Goal: Information Seeking & Learning: Find specific fact

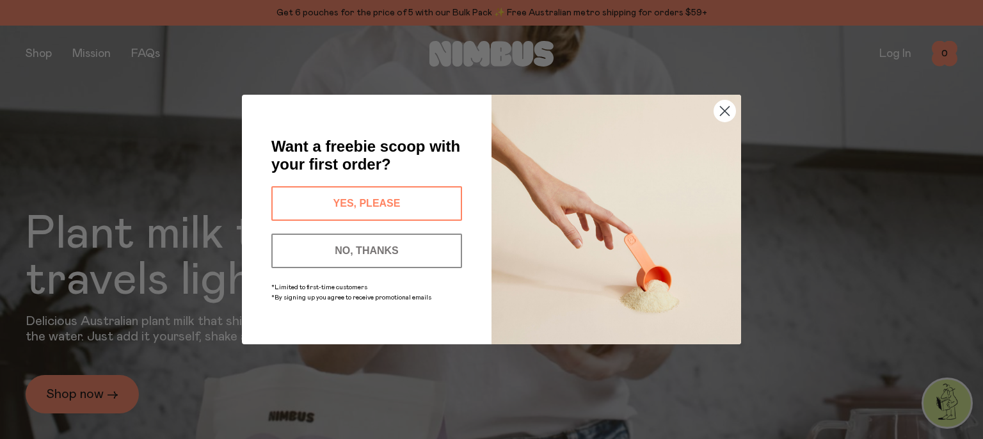
click at [721, 113] on circle "Close dialog" at bounding box center [724, 110] width 21 height 21
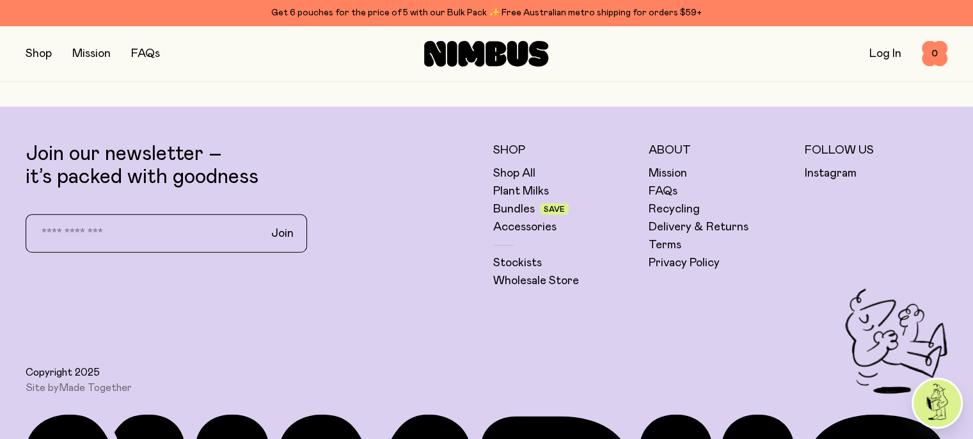
scroll to position [3631, 0]
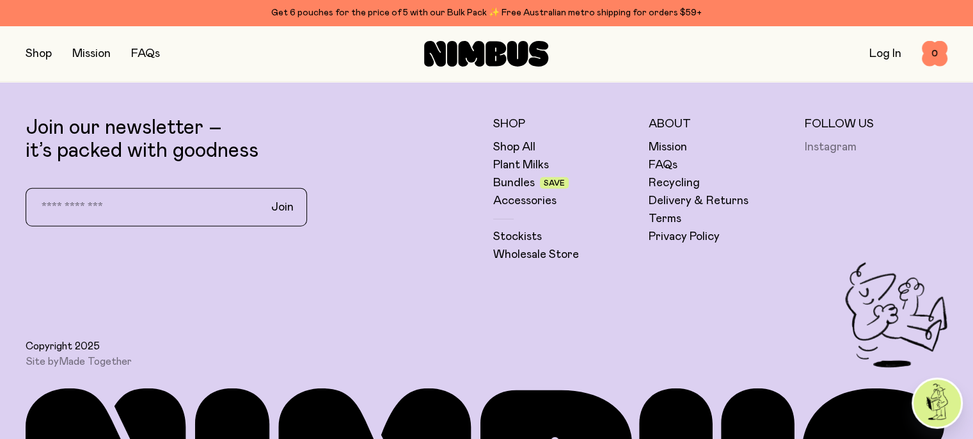
click at [820, 155] on link "Instagram" at bounding box center [831, 147] width 52 height 15
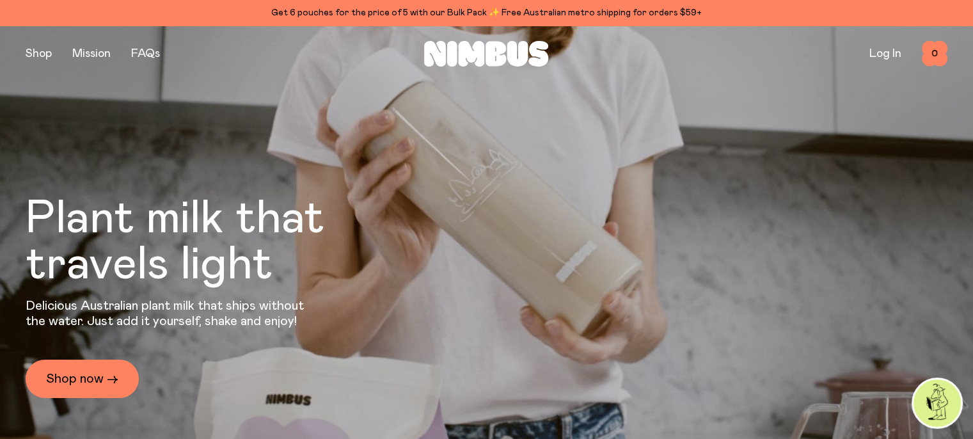
scroll to position [0, 0]
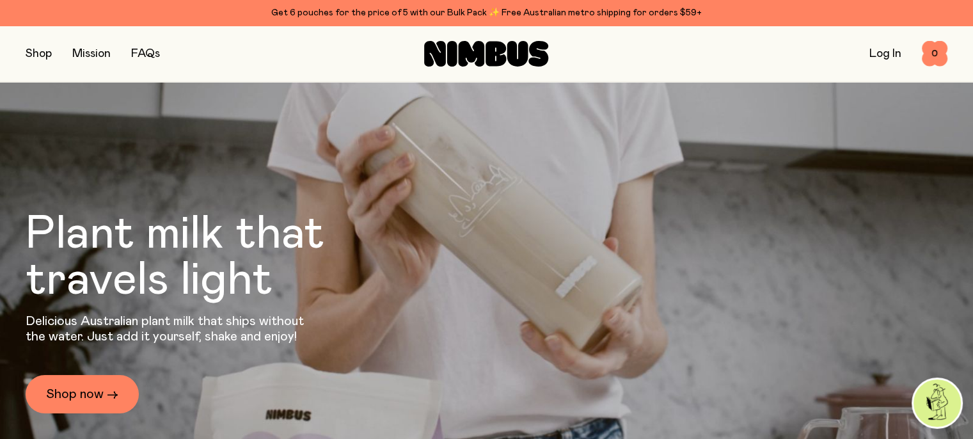
click at [151, 55] on link "FAQs" at bounding box center [145, 54] width 29 height 12
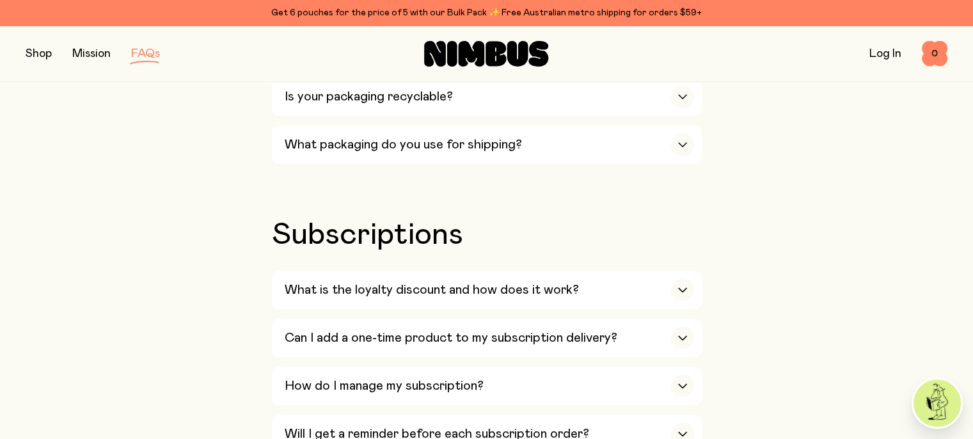
scroll to position [1220, 0]
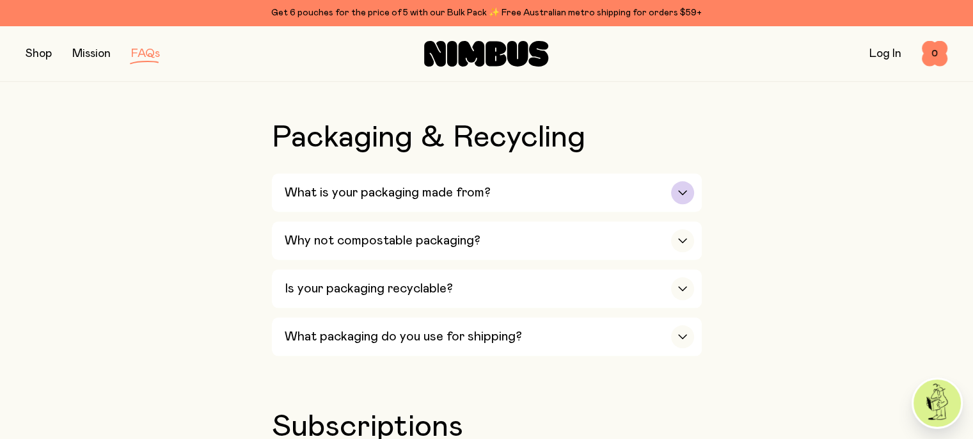
click at [506, 189] on div "What is your packaging made from?" at bounding box center [490, 192] width 410 height 38
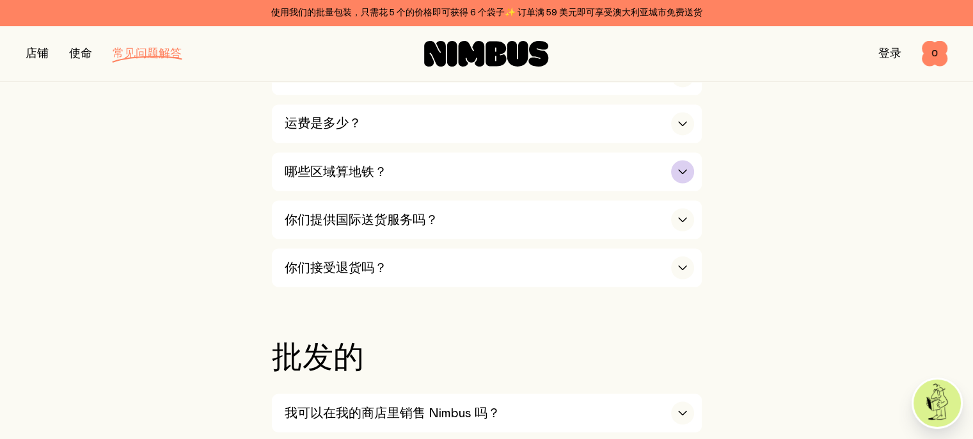
scroll to position [2194, 0]
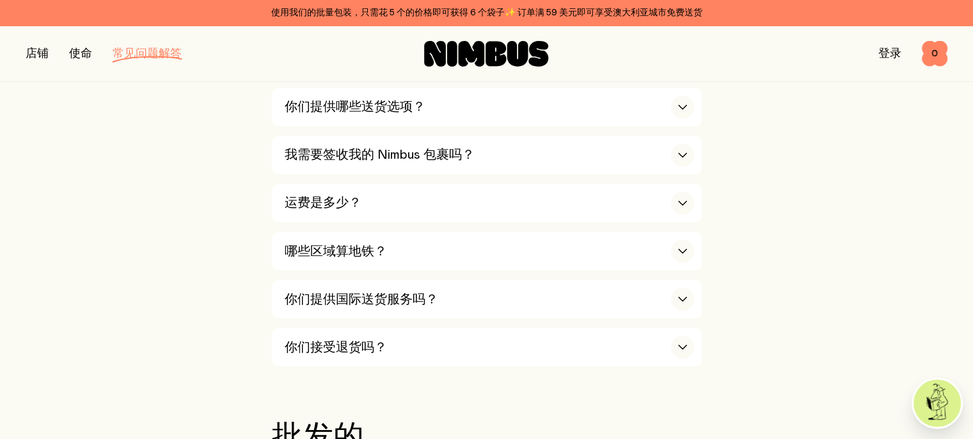
drag, startPoint x: 535, startPoint y: 228, endPoint x: 223, endPoint y: 254, distance: 313.4
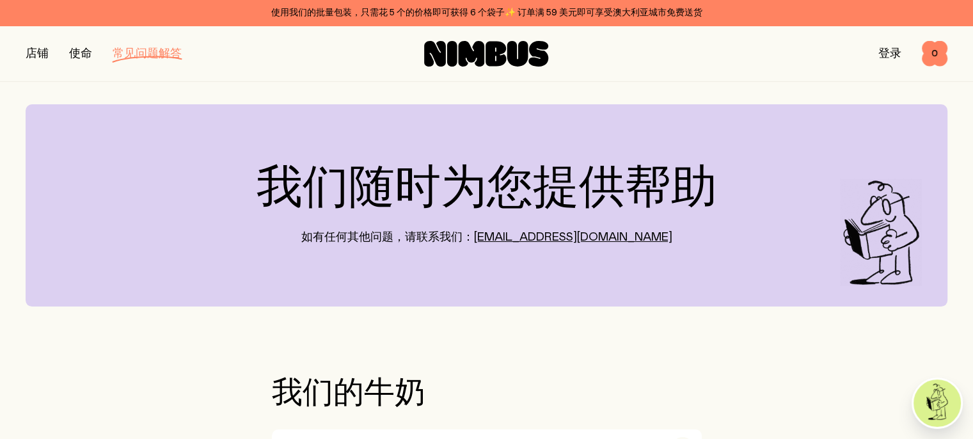
scroll to position [0, 0]
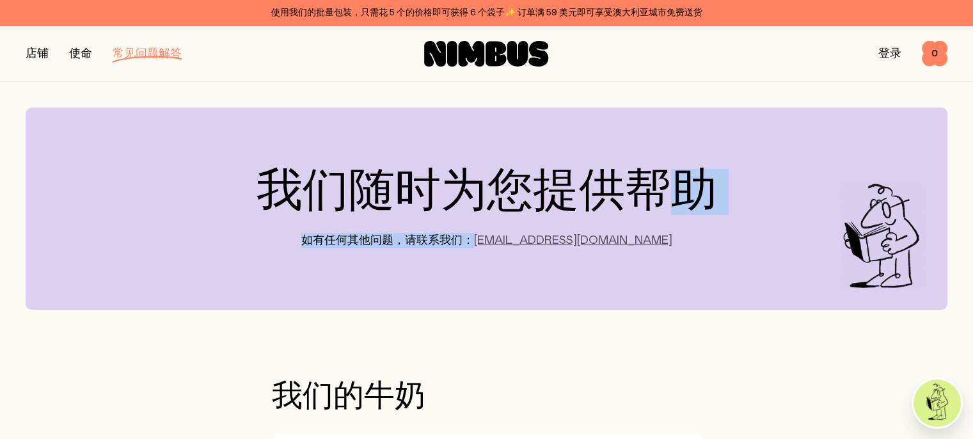
drag, startPoint x: 656, startPoint y: 241, endPoint x: 520, endPoint y: 239, distance: 136.3
click at [520, 239] on div "我们随时为您提供帮助 如有任何其他问题，请联系我们： [EMAIL_ADDRESS][DOMAIN_NAME]" at bounding box center [487, 209] width 922 height 202
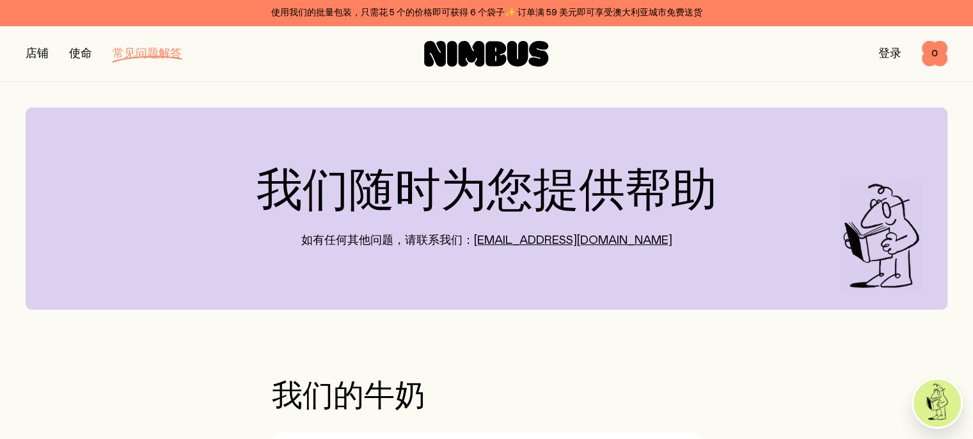
click at [508, 211] on font "我们随时为您提供帮助" at bounding box center [487, 192] width 461 height 46
drag, startPoint x: 515, startPoint y: 236, endPoint x: 632, endPoint y: 239, distance: 116.5
click at [632, 239] on div "我们随时为您提供帮助 如有任何其他问题，请联系我们： [EMAIL_ADDRESS][DOMAIN_NAME]" at bounding box center [487, 209] width 922 height 202
copy font "[EMAIL_ADDRESS][DOMAIN_NAME]"
